Goal: Find specific page/section: Find specific page/section

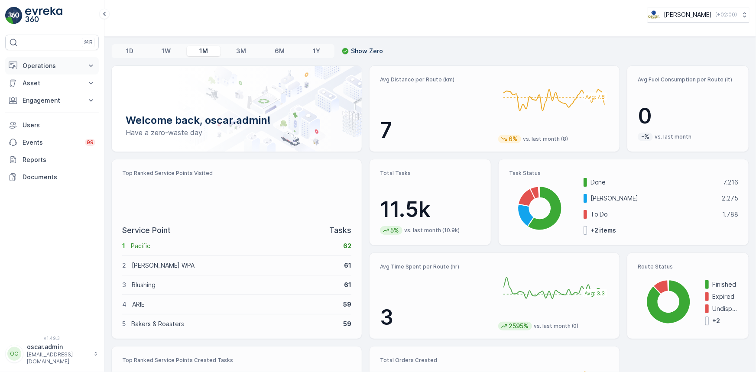
click at [52, 65] on p "Operations" at bounding box center [52, 66] width 59 height 9
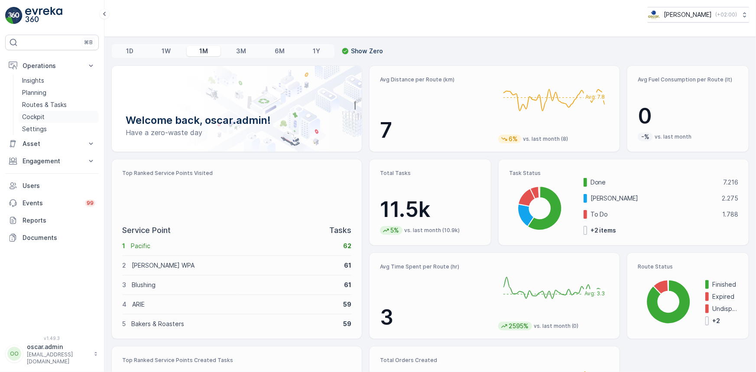
click at [43, 117] on p "Cockpit" at bounding box center [33, 117] width 23 height 9
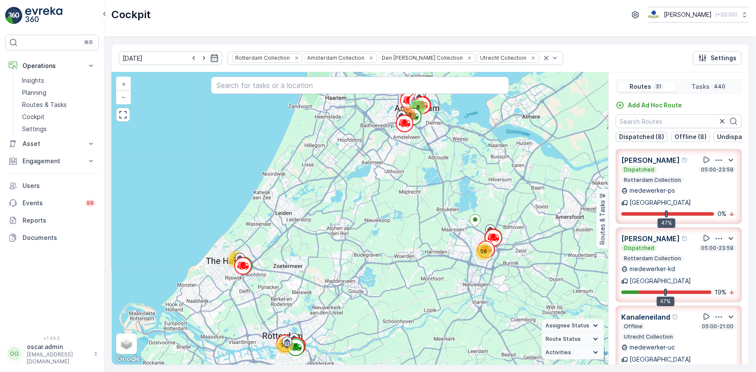
click at [579, 136] on p "Dispatched (8)" at bounding box center [641, 137] width 45 height 9
click at [579, 136] on p "Undispatched (9)" at bounding box center [743, 137] width 53 height 9
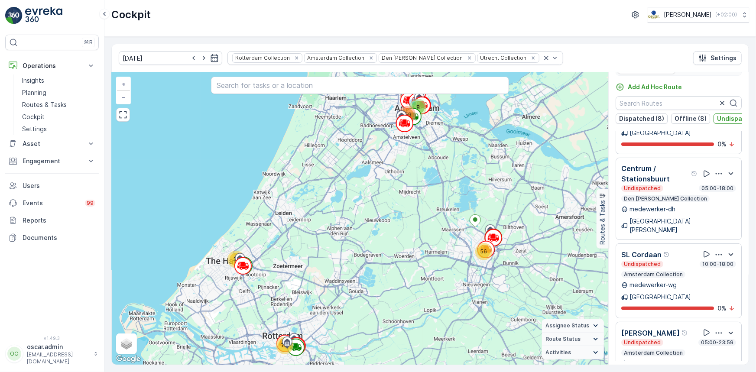
scroll to position [22, 0]
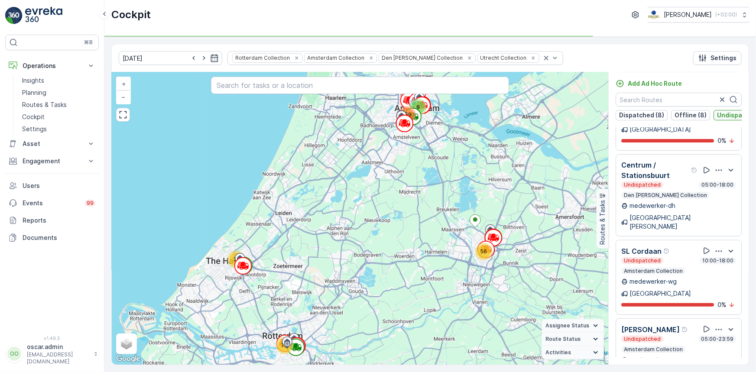
click at [579, 115] on p "Undispatched (9)" at bounding box center [743, 115] width 53 height 9
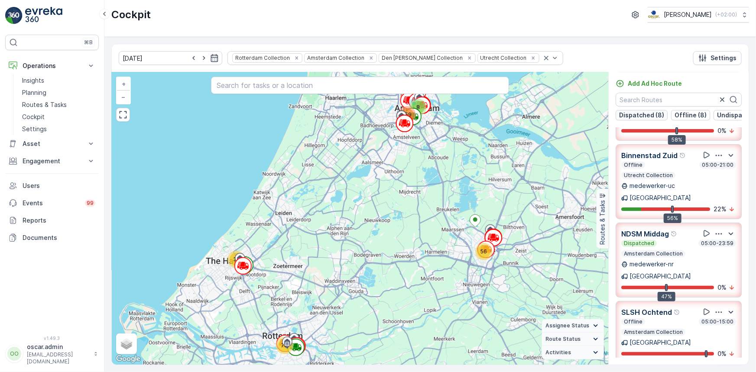
scroll to position [1305, 0]
